Goal: Navigation & Orientation: Understand site structure

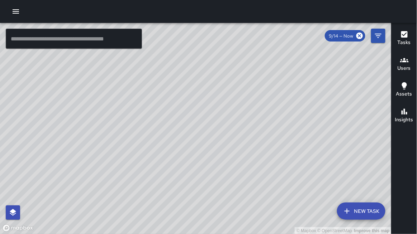
drag, startPoint x: 139, startPoint y: 84, endPoint x: 197, endPoint y: 120, distance: 68.4
click at [199, 120] on div "© Mapbox © OpenStreetMap Improve this map" at bounding box center [196, 129] width 392 height 212
drag, startPoint x: 196, startPoint y: 114, endPoint x: 219, endPoint y: 131, distance: 28.2
click at [223, 134] on div "© Mapbox © OpenStreetMap Improve this map" at bounding box center [196, 129] width 392 height 212
drag, startPoint x: 198, startPoint y: 123, endPoint x: 262, endPoint y: 110, distance: 65.9
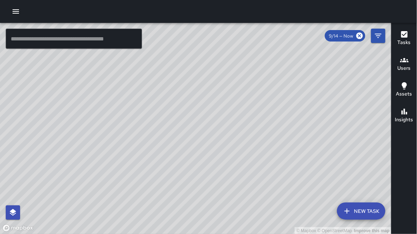
click at [262, 110] on div "© Mapbox © OpenStreetMap Improve this map" at bounding box center [196, 129] width 392 height 212
drag, startPoint x: 262, startPoint y: 110, endPoint x: 307, endPoint y: 86, distance: 51.3
click at [307, 86] on div "© Mapbox © OpenStreetMap Improve this map" at bounding box center [196, 129] width 392 height 212
drag, startPoint x: 306, startPoint y: 88, endPoint x: 303, endPoint y: 94, distance: 7.1
click at [303, 94] on div "© Mapbox © OpenStreetMap Improve this map" at bounding box center [196, 129] width 392 height 212
